Goal: Navigation & Orientation: Find specific page/section

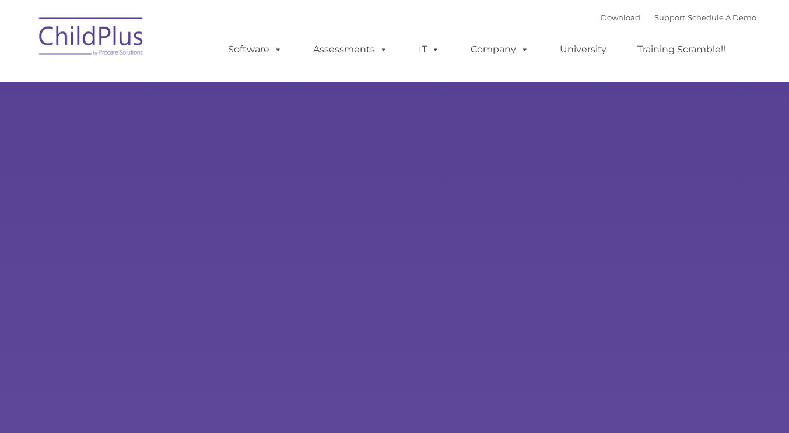
select select "MEDIUM"
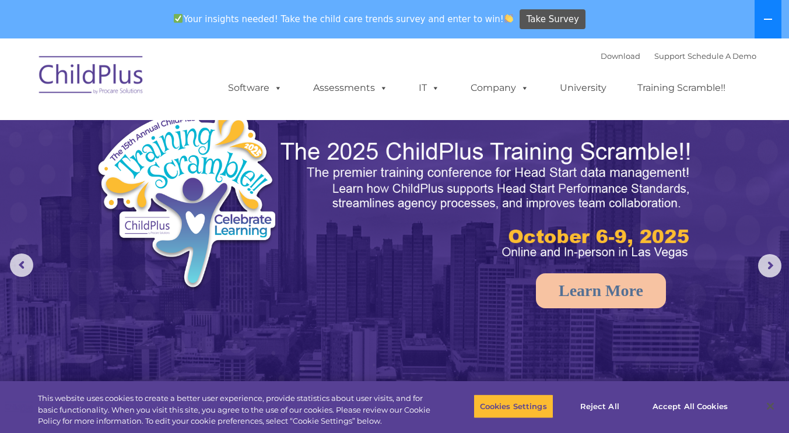
click at [771, 20] on icon at bounding box center [767, 19] width 9 height 9
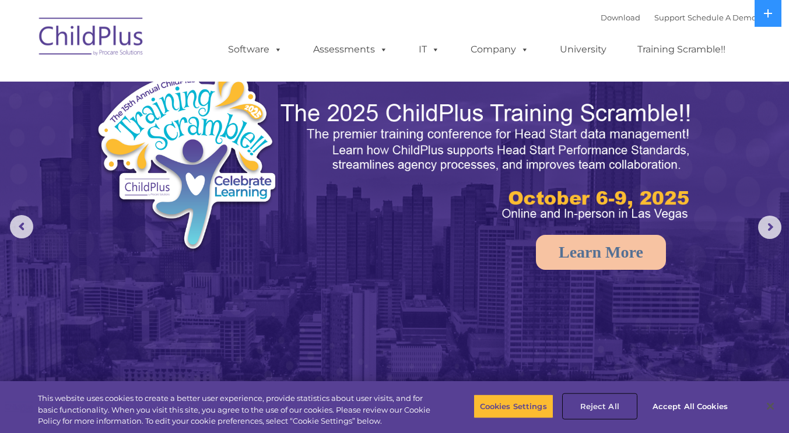
click at [588, 408] on button "Reject All" at bounding box center [599, 406] width 73 height 24
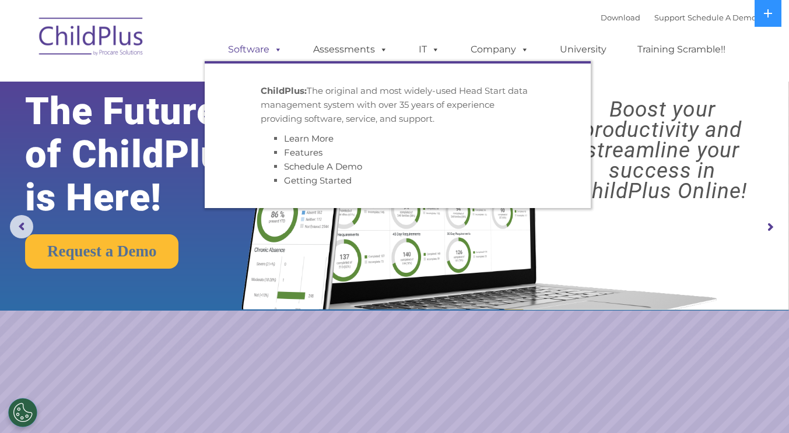
click at [254, 54] on link "Software" at bounding box center [255, 49] width 78 height 23
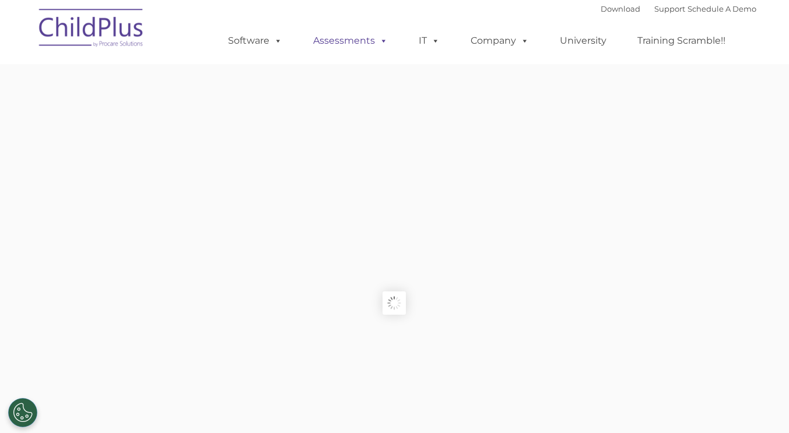
type input ""
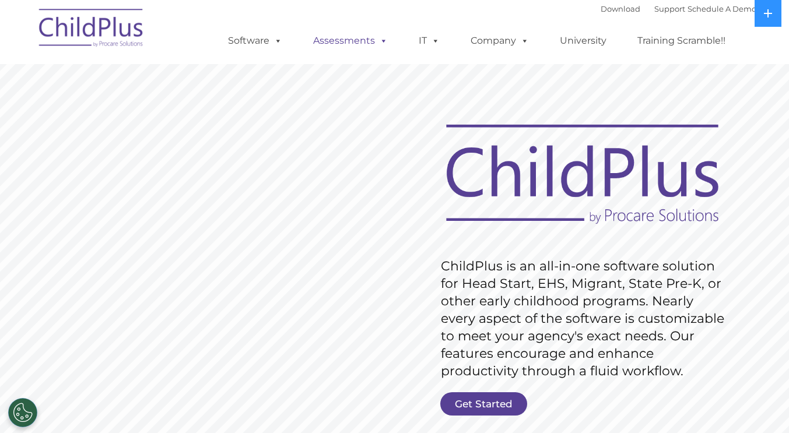
click at [343, 41] on link "Assessments" at bounding box center [351, 40] width 98 height 23
click at [766, 19] on button at bounding box center [768, 13] width 27 height 27
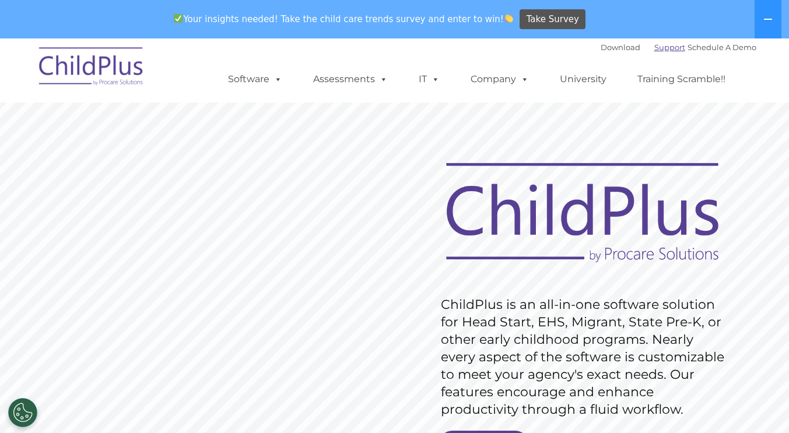
click at [661, 50] on link "Support" at bounding box center [669, 47] width 31 height 9
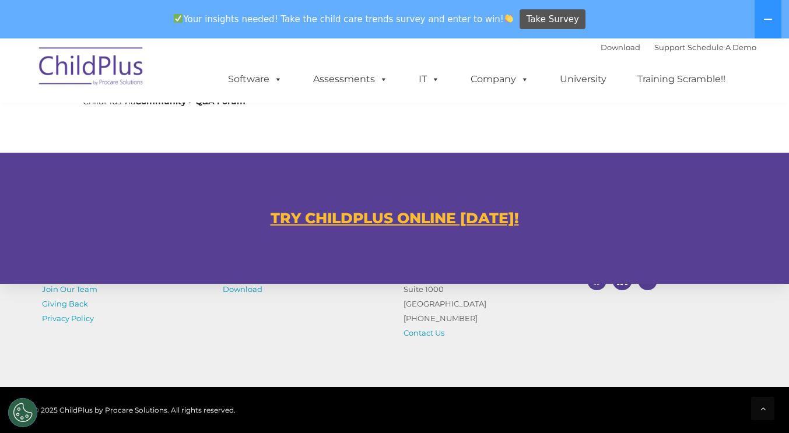
scroll to position [653, 0]
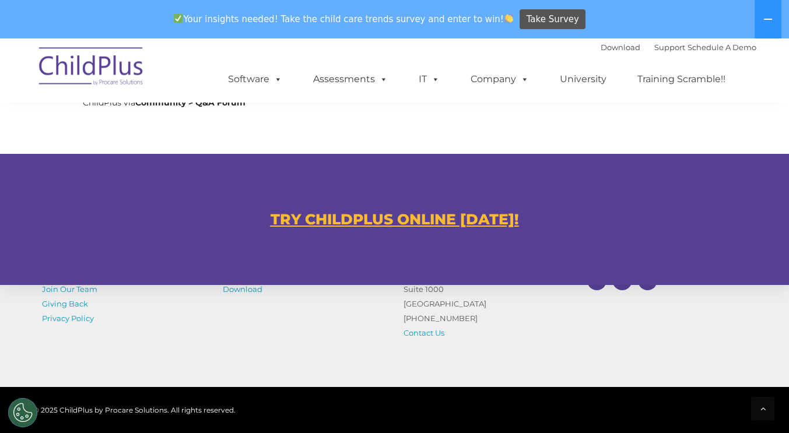
click at [426, 220] on u "TRY CHILDPLUS ONLINE TODAY!" at bounding box center [395, 219] width 248 height 17
